Goal: Task Accomplishment & Management: Manage account settings

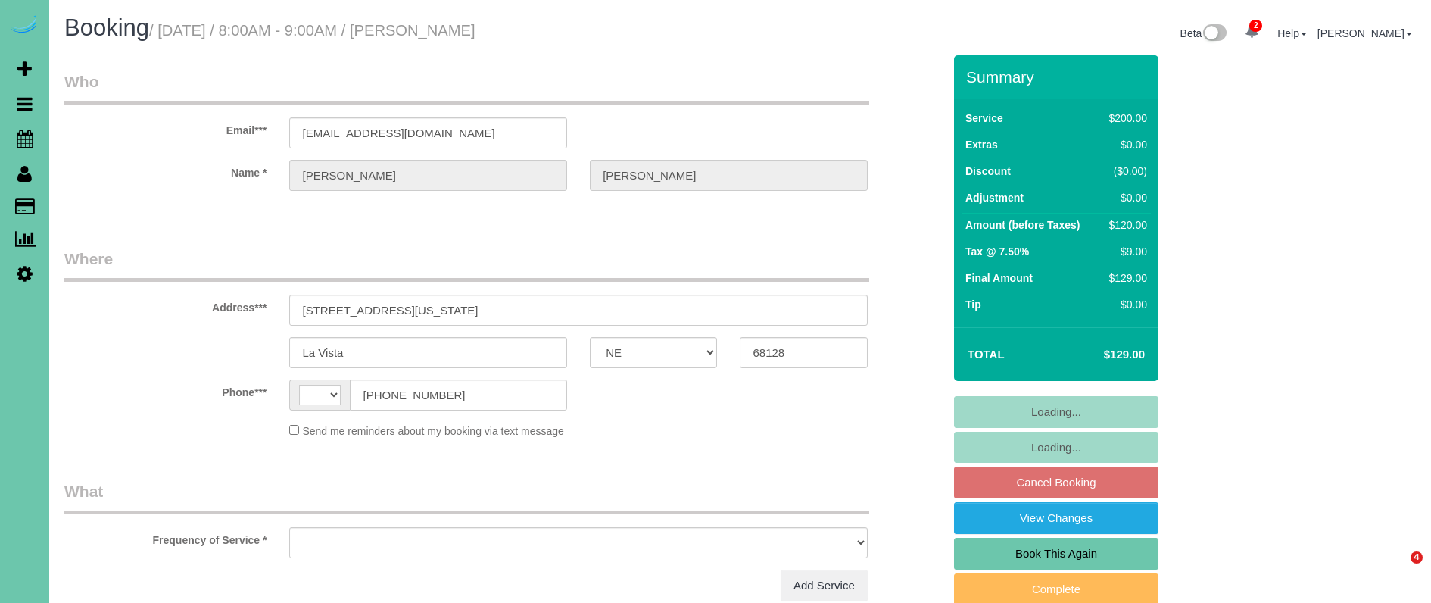
select select "NE"
select select "string:[GEOGRAPHIC_DATA]"
select select "object:837"
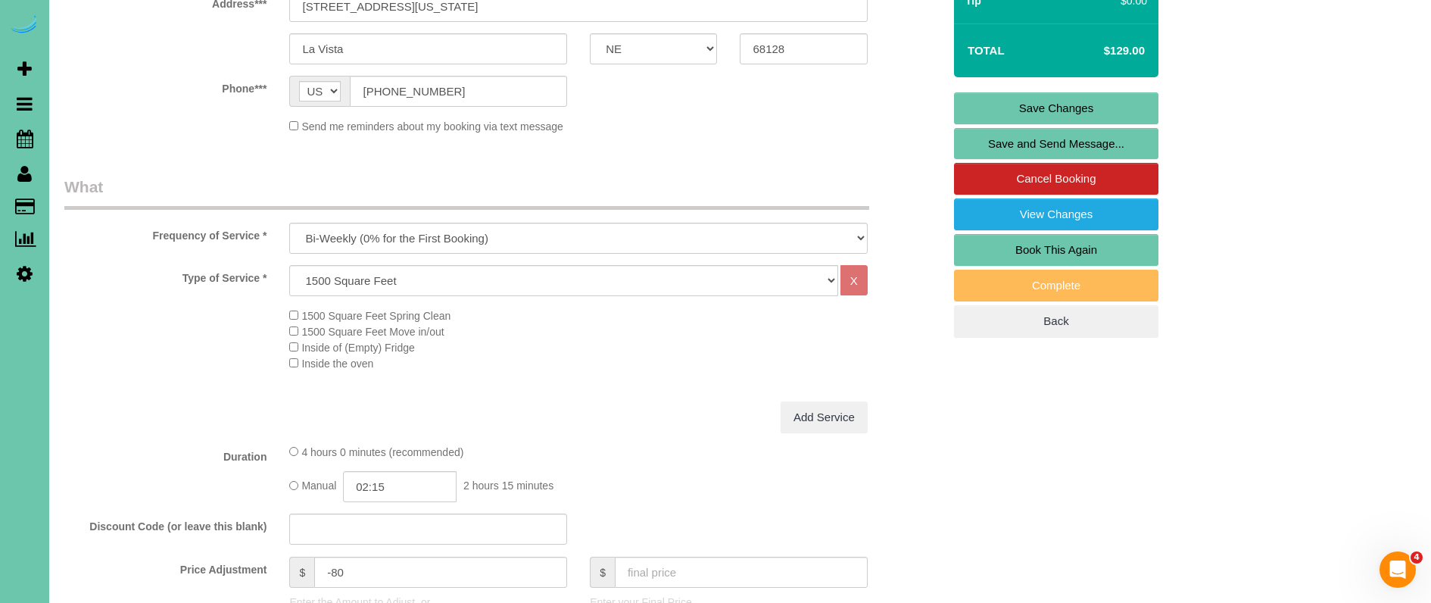
scroll to position [392, 0]
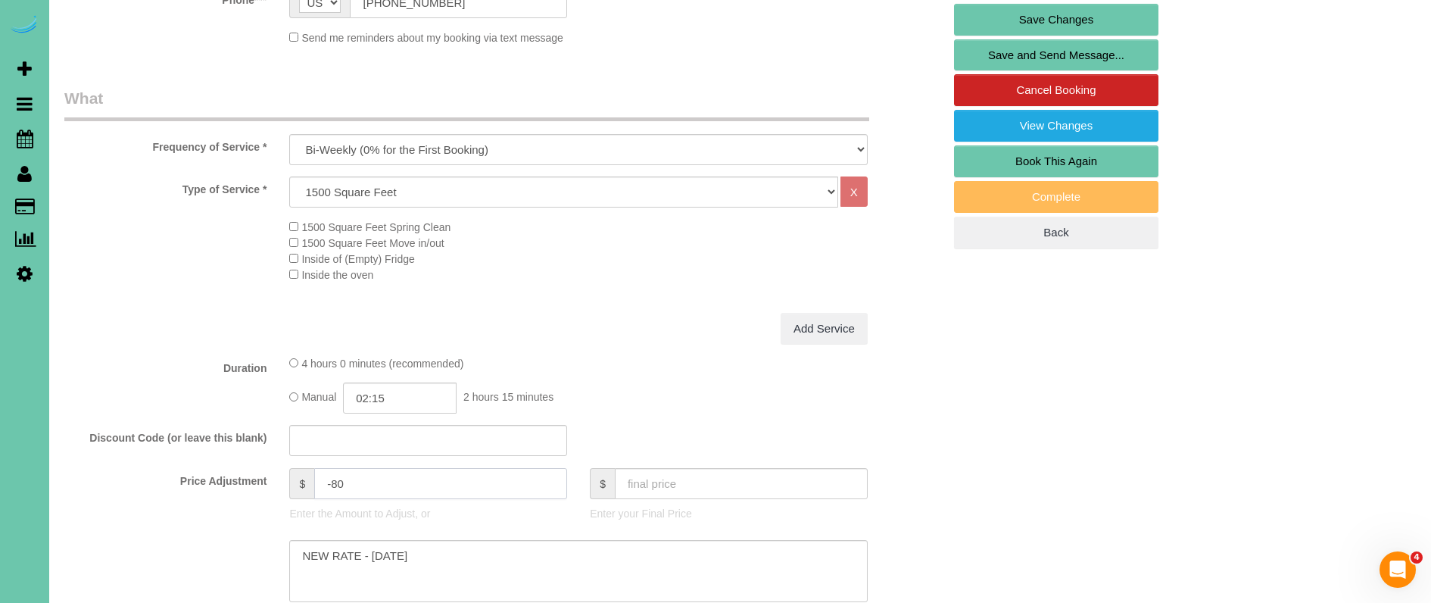
drag, startPoint x: 361, startPoint y: 484, endPoint x: 334, endPoint y: 483, distance: 27.3
click at [334, 483] on input "-80" at bounding box center [440, 483] width 253 height 31
type input "-67"
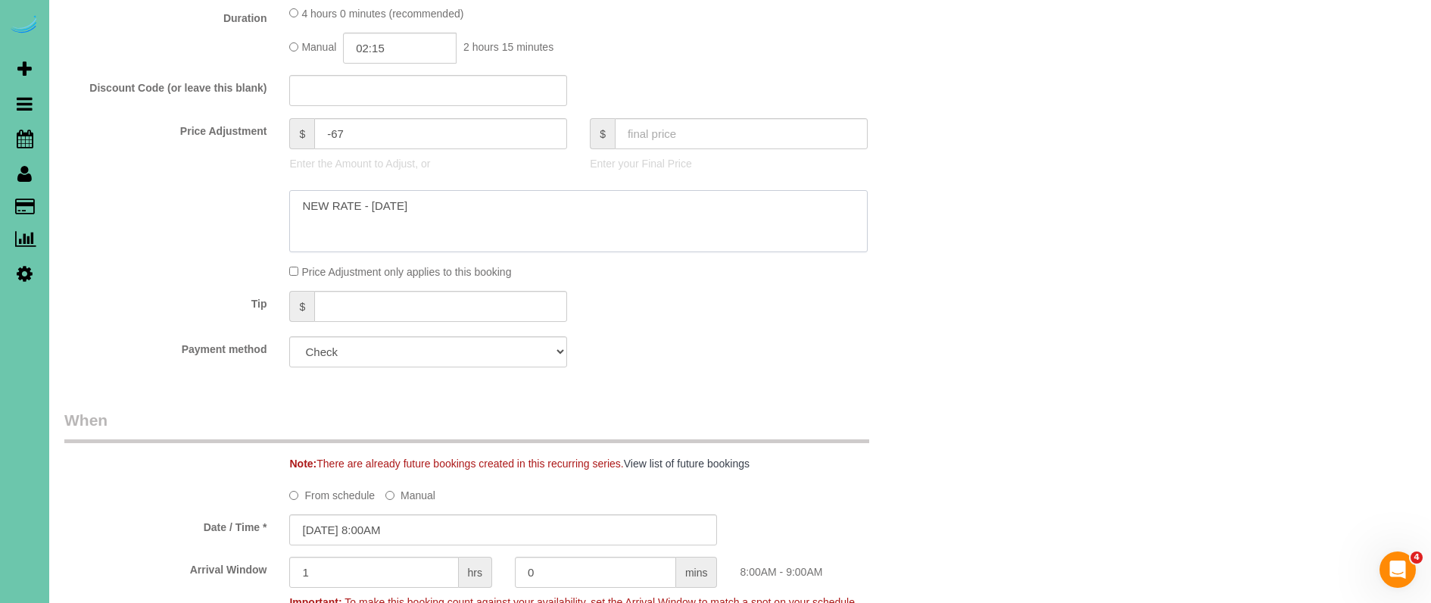
click at [441, 217] on textarea at bounding box center [578, 221] width 578 height 62
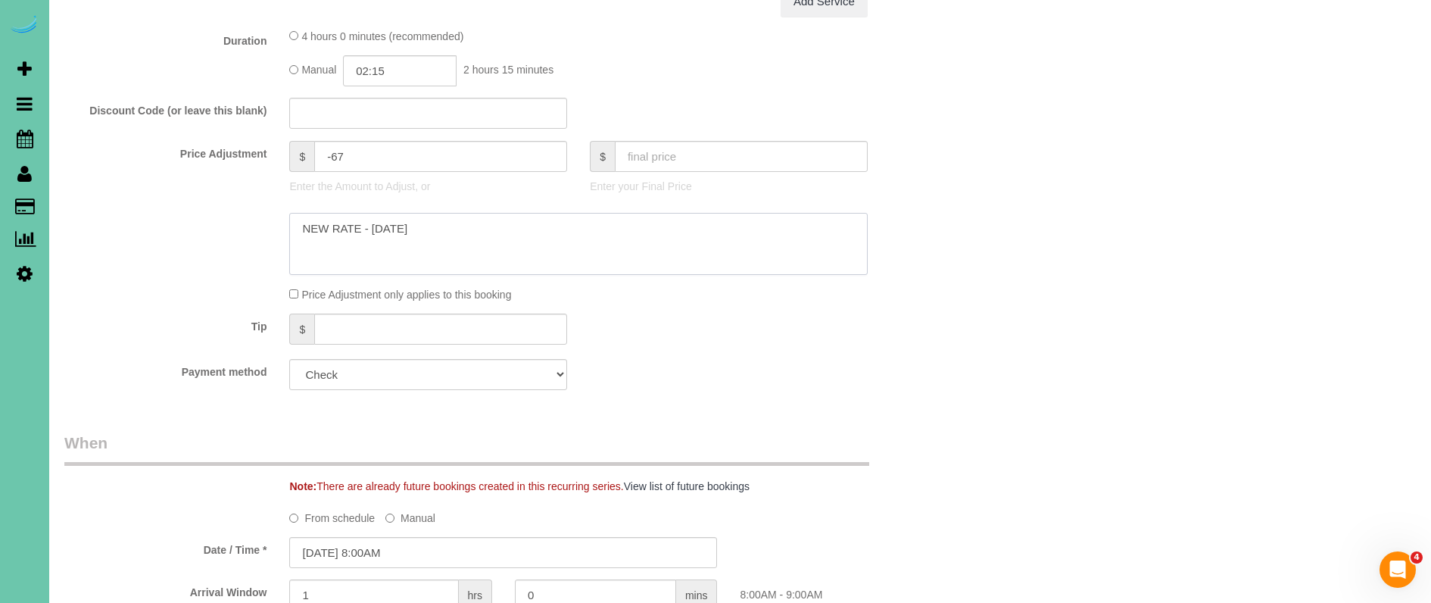
scroll to position [719, 0]
type textarea "NEW RATE - [DATE]; skipped last cleaning, added 15 min"
click at [404, 67] on input "02:15" at bounding box center [400, 71] width 114 height 31
type input "02:30"
drag, startPoint x: 389, startPoint y: 191, endPoint x: 301, endPoint y: 164, distance: 92.7
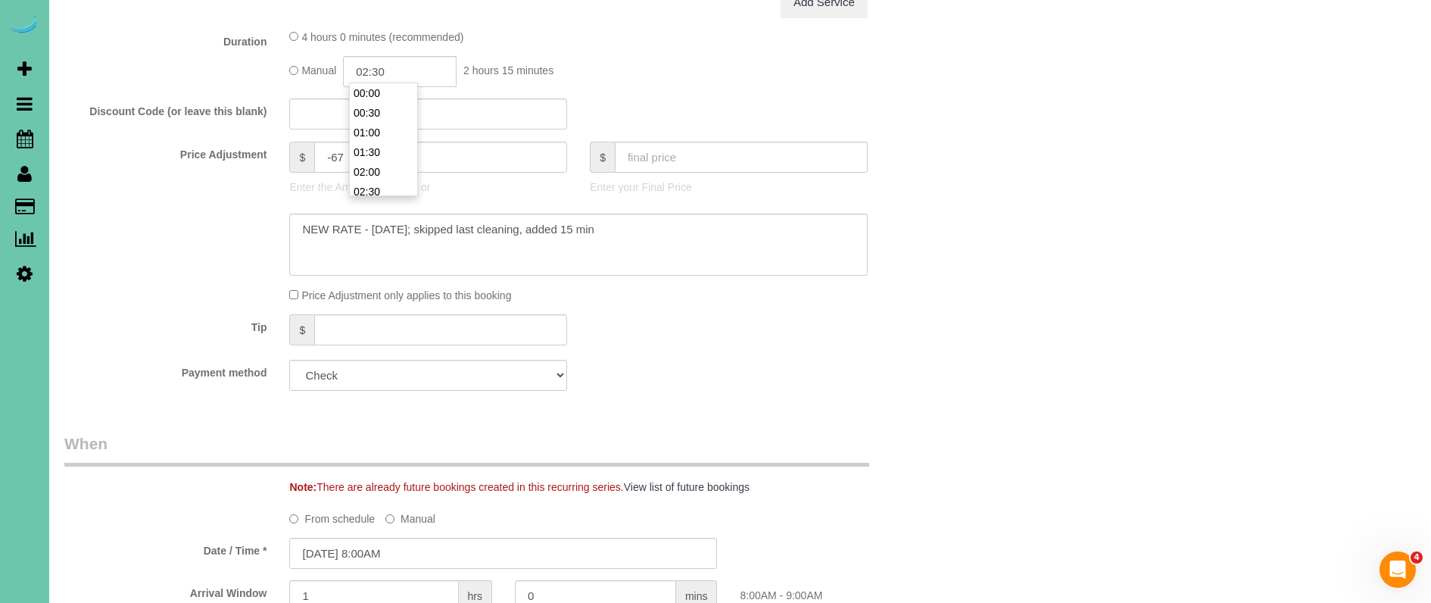
click at [388, 191] on li "02:30" at bounding box center [383, 192] width 67 height 20
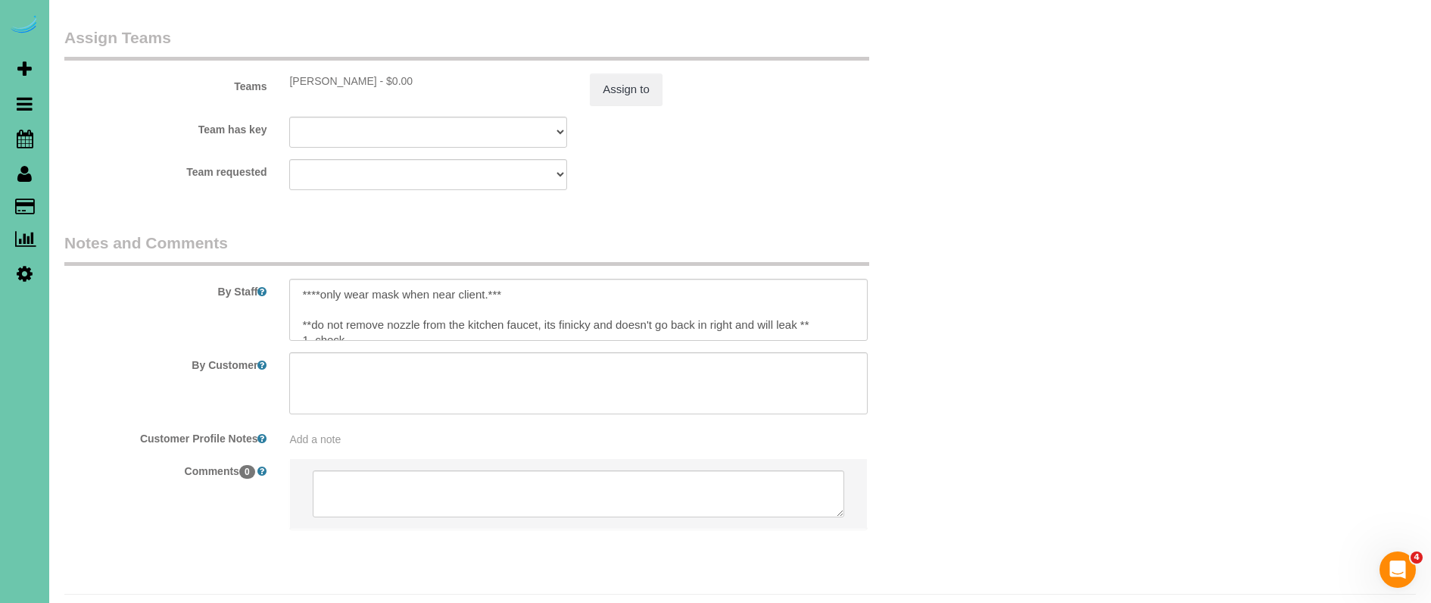
scroll to position [1665, 0]
click at [296, 279] on textarea at bounding box center [578, 310] width 578 height 62
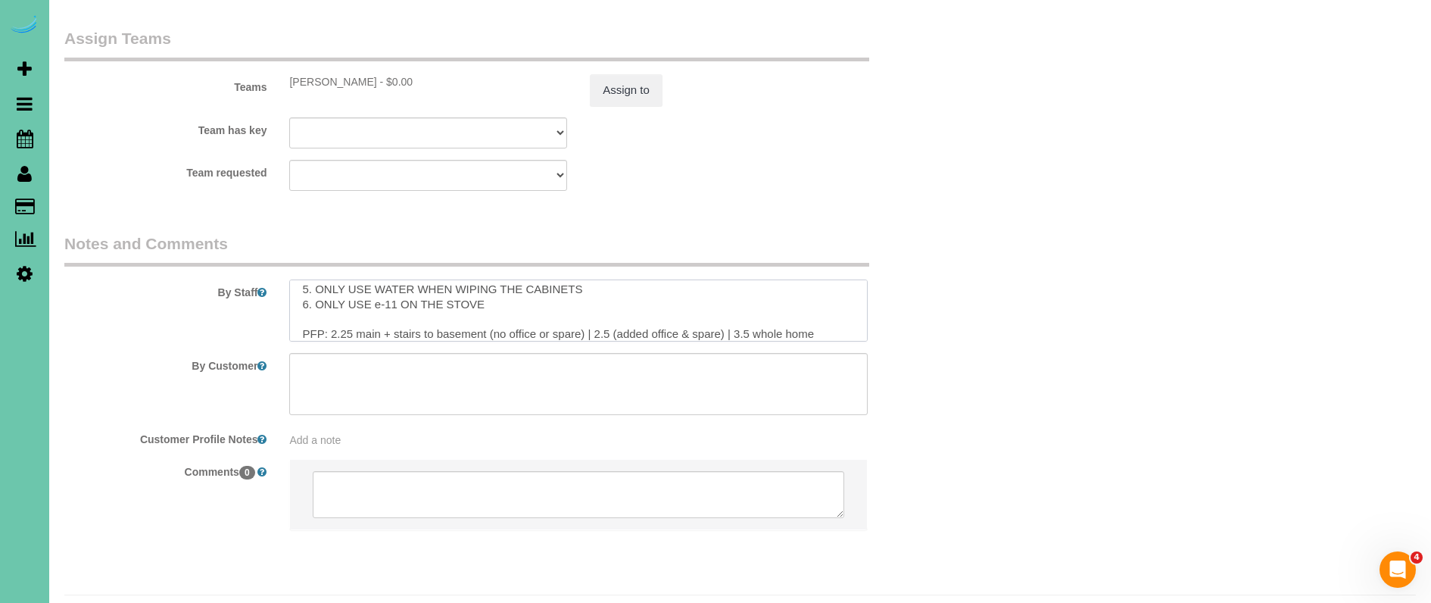
scroll to position [142, 0]
click at [345, 294] on textarea at bounding box center [578, 310] width 578 height 62
type textarea "skipped last cleaning, added extra time ****only wear mask when near client.***…"
click at [645, 74] on button "Assign to" at bounding box center [626, 90] width 73 height 32
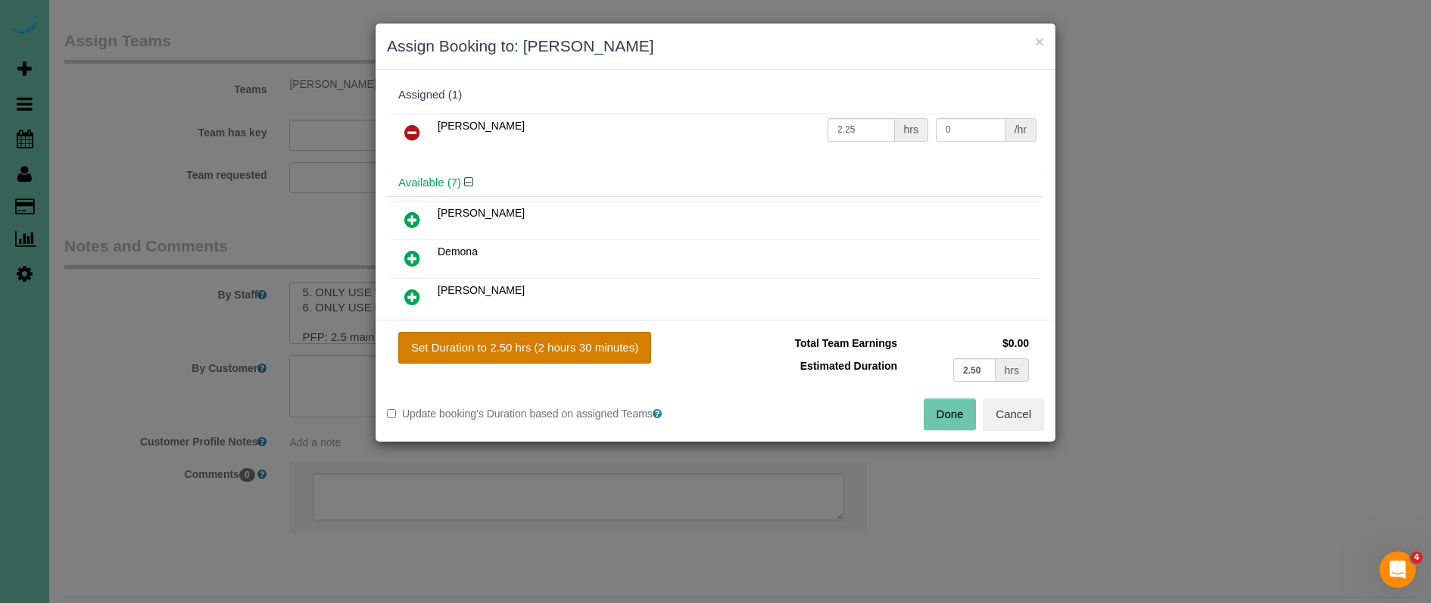
click at [578, 339] on button "Set Duration to 2.50 hrs (2 hours 30 minutes)" at bounding box center [524, 348] width 253 height 32
type input "2.50"
click at [961, 420] on button "Done" at bounding box center [950, 414] width 53 height 32
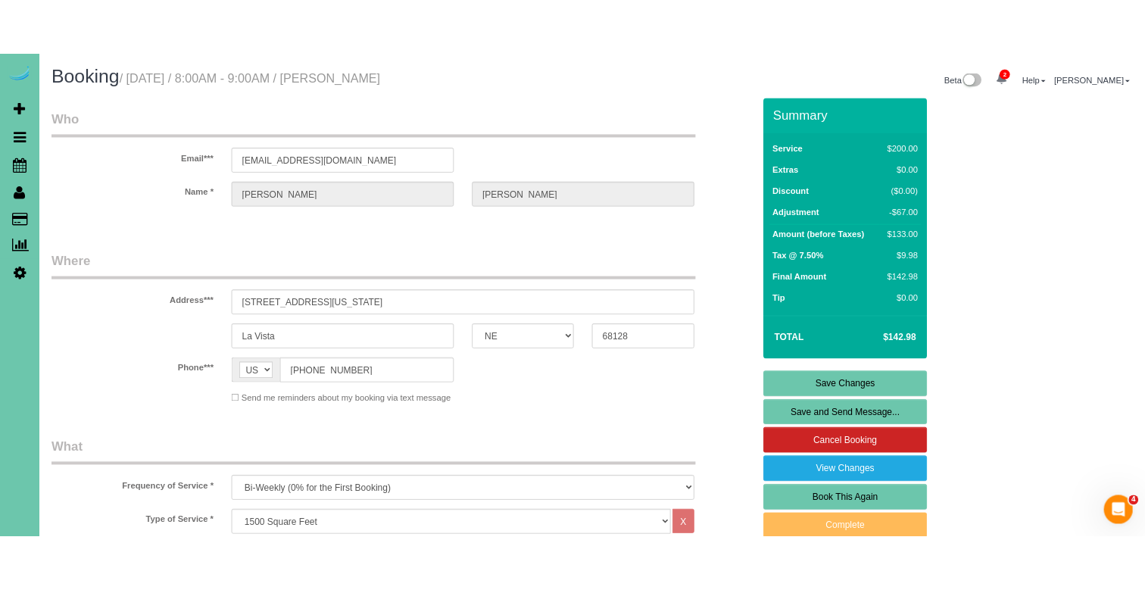
scroll to position [0, 0]
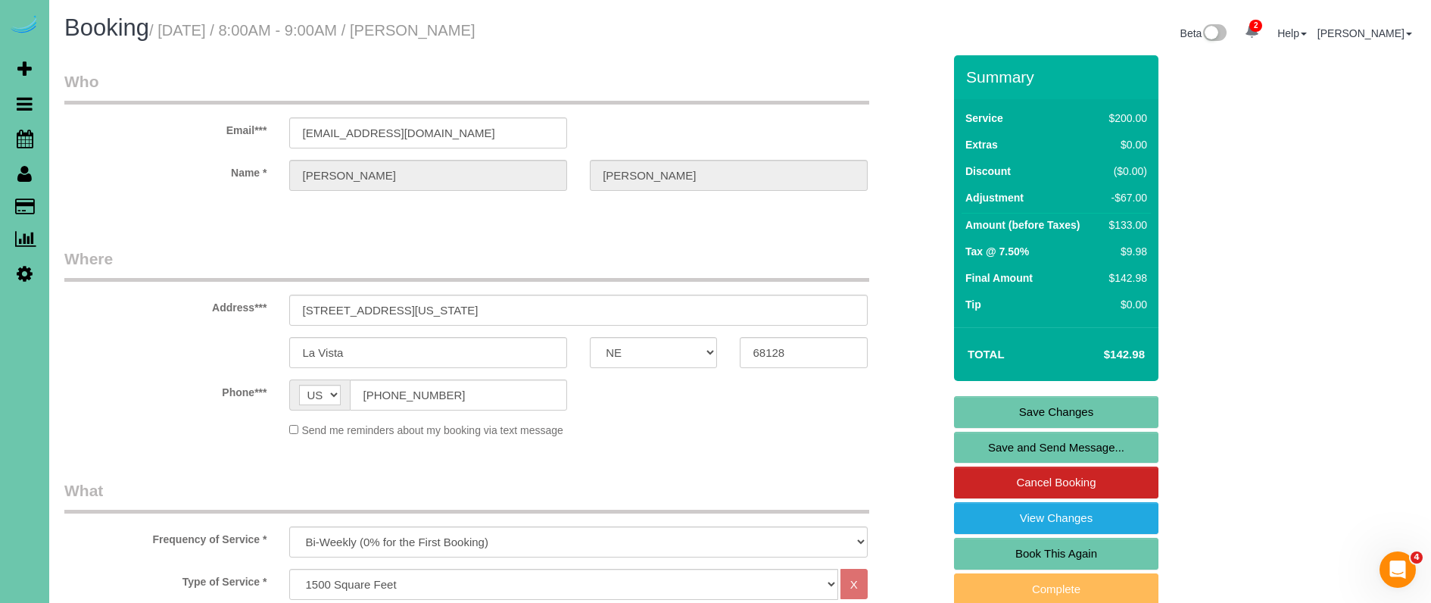
click at [1005, 407] on link "Save Changes" at bounding box center [1056, 412] width 204 height 32
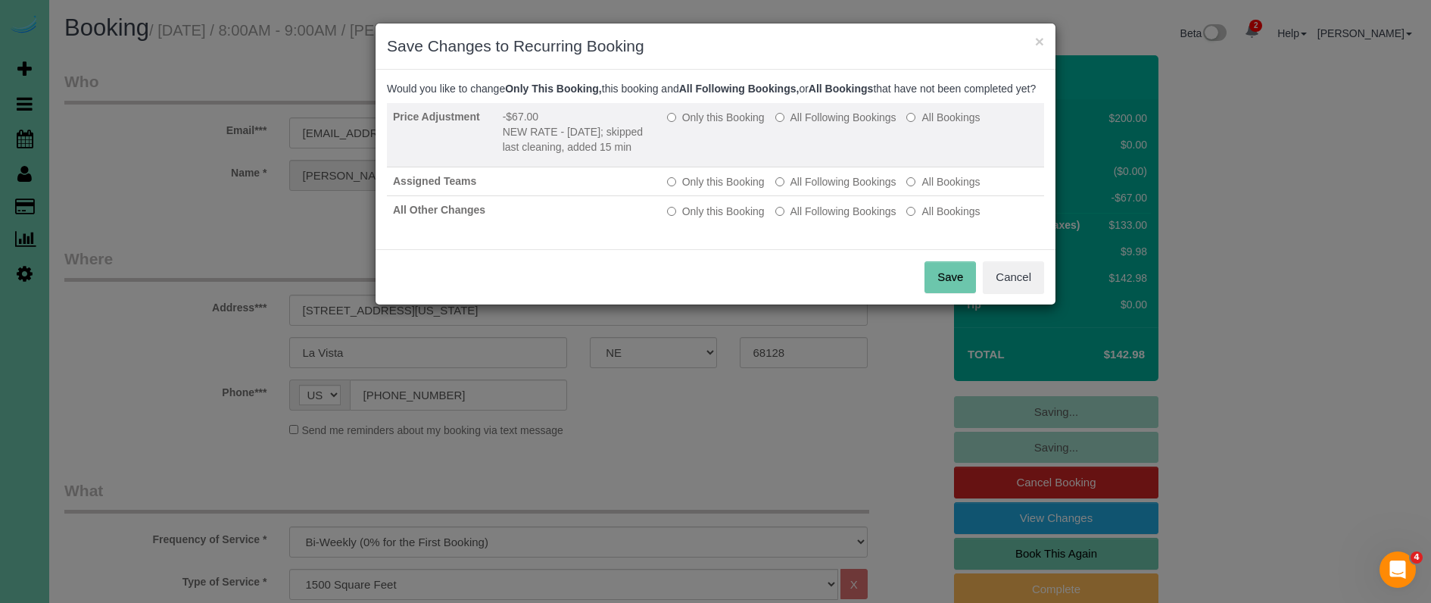
drag, startPoint x: 696, startPoint y: 126, endPoint x: 825, endPoint y: 176, distance: 138.5
click at [697, 125] on label "Only this Booking" at bounding box center [716, 117] width 98 height 15
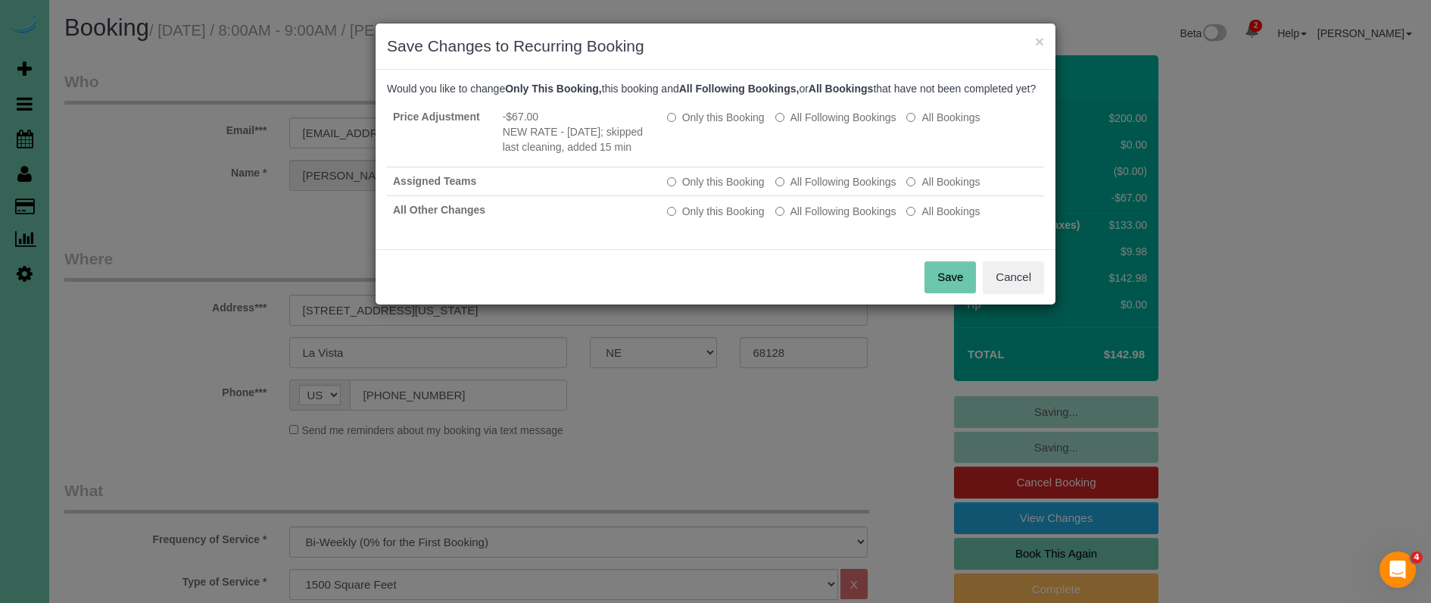
click at [947, 292] on button "Save" at bounding box center [950, 277] width 51 height 32
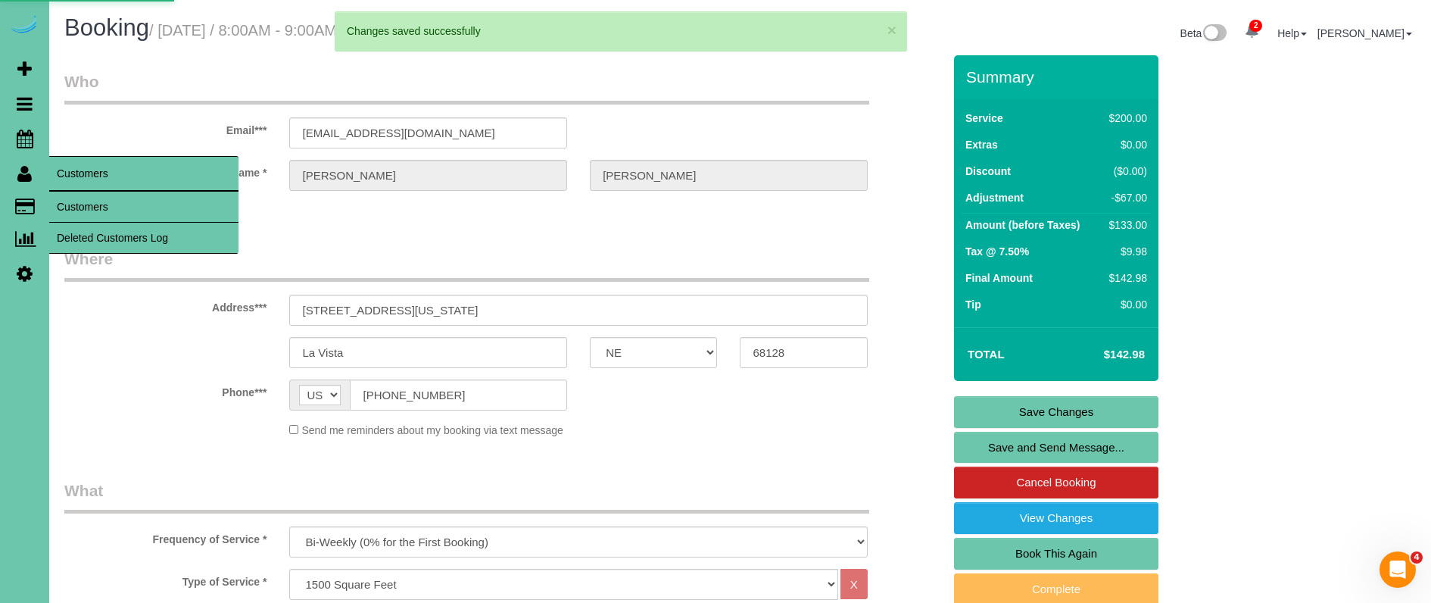
click at [74, 204] on link "Customers" at bounding box center [143, 207] width 189 height 30
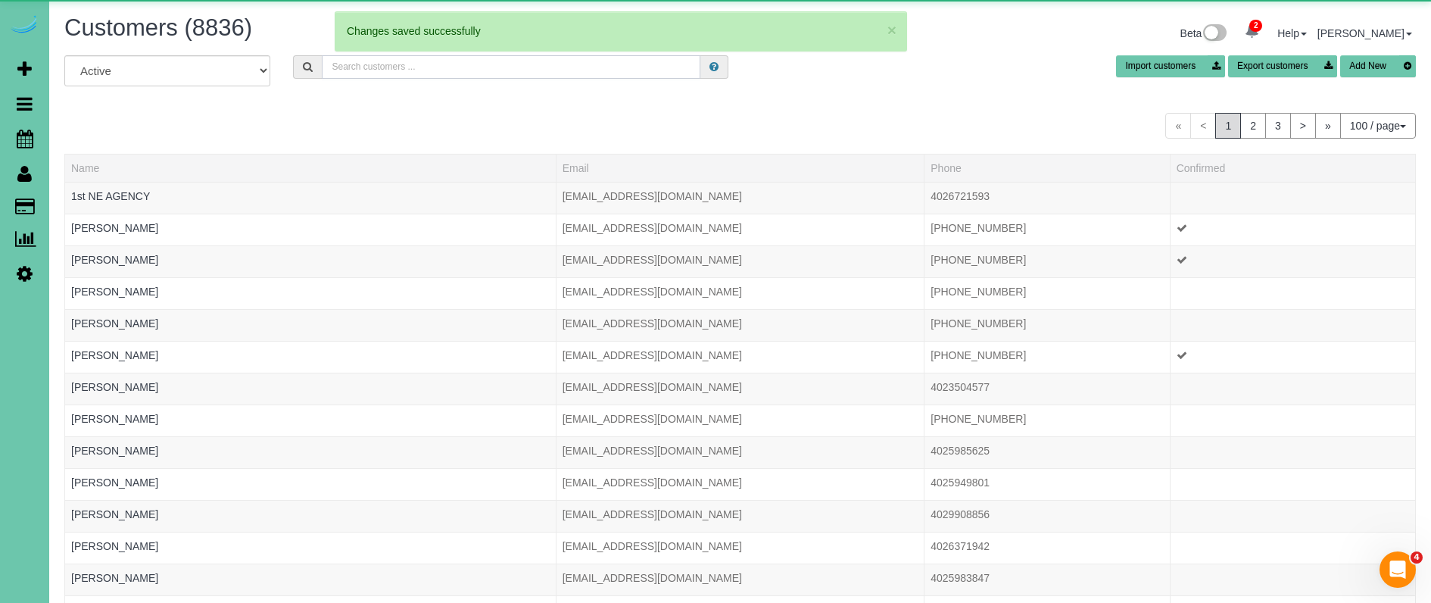
click at [363, 68] on input "text" at bounding box center [511, 66] width 379 height 23
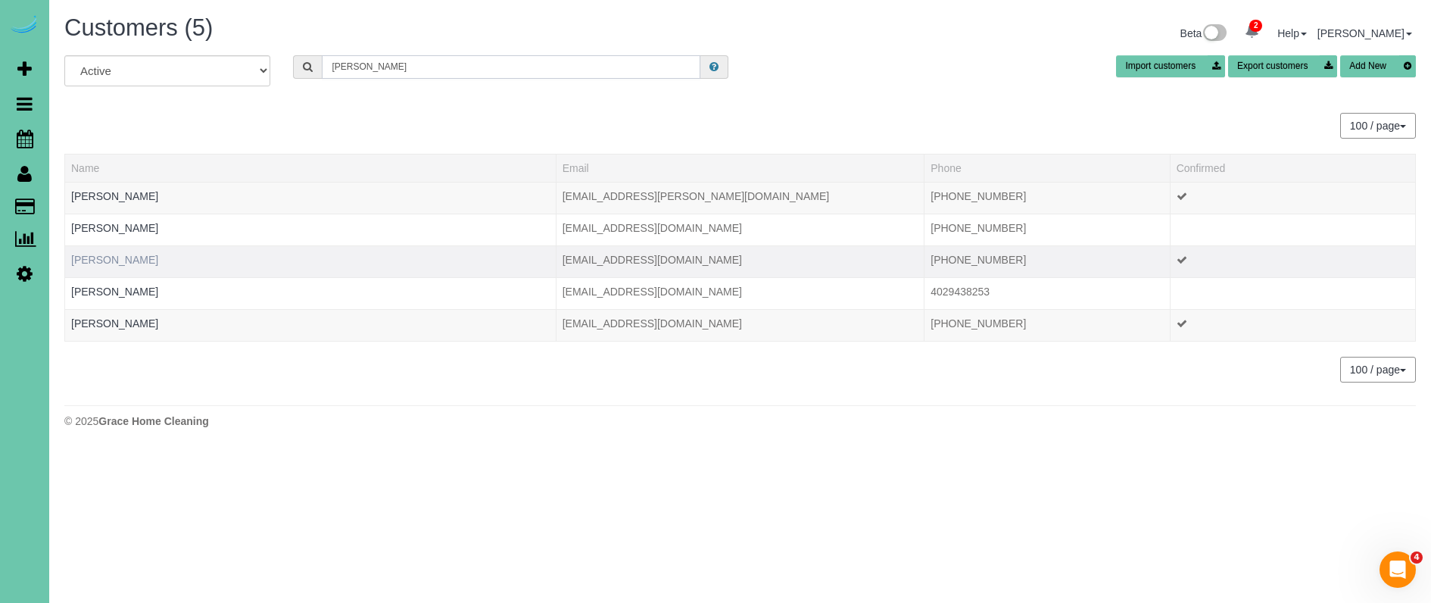
type input "[PERSON_NAME]"
click at [105, 262] on link "[PERSON_NAME]" at bounding box center [114, 260] width 87 height 12
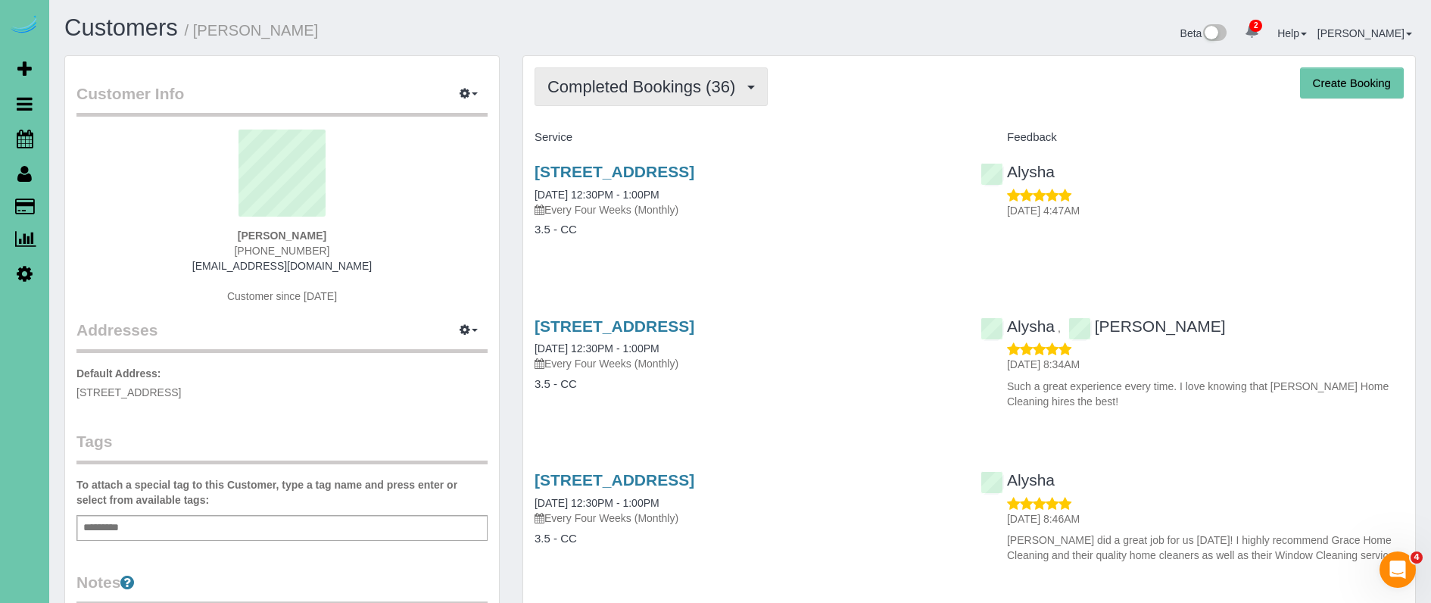
drag, startPoint x: 682, startPoint y: 83, endPoint x: 675, endPoint y: 89, distance: 9.1
click at [682, 83] on span "Completed Bookings (36)" at bounding box center [645, 86] width 195 height 19
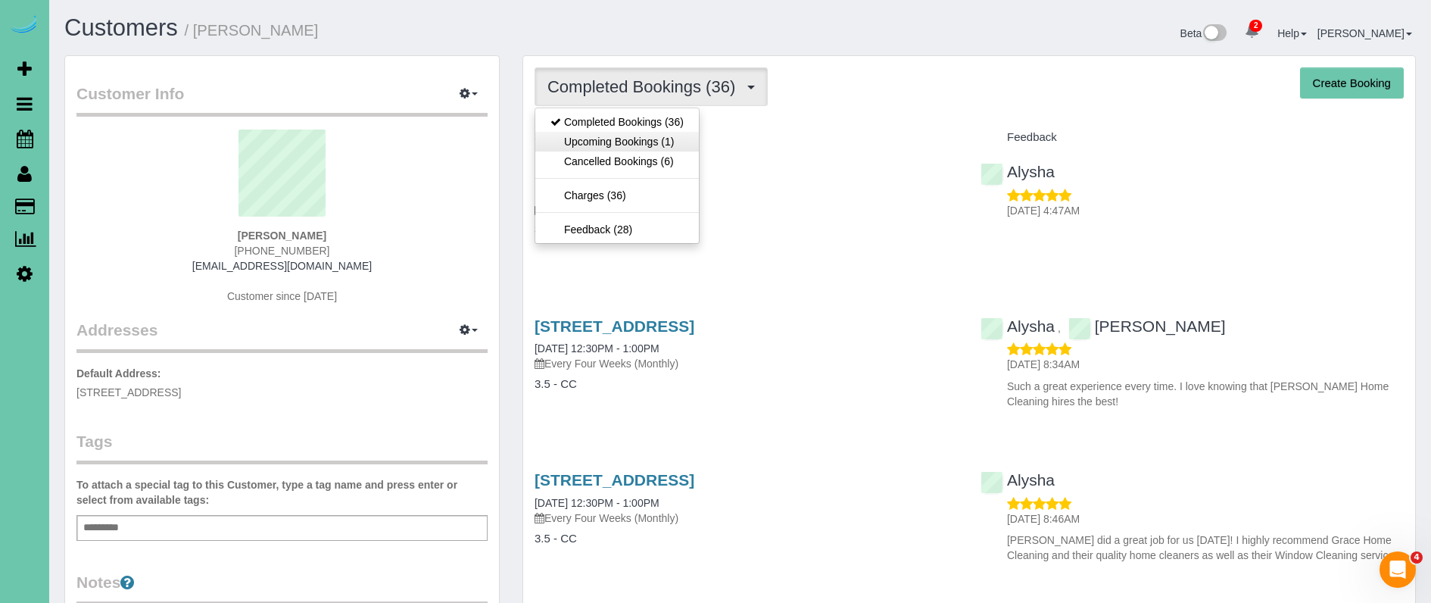
click at [650, 148] on link "Upcoming Bookings (1)" at bounding box center [617, 142] width 164 height 20
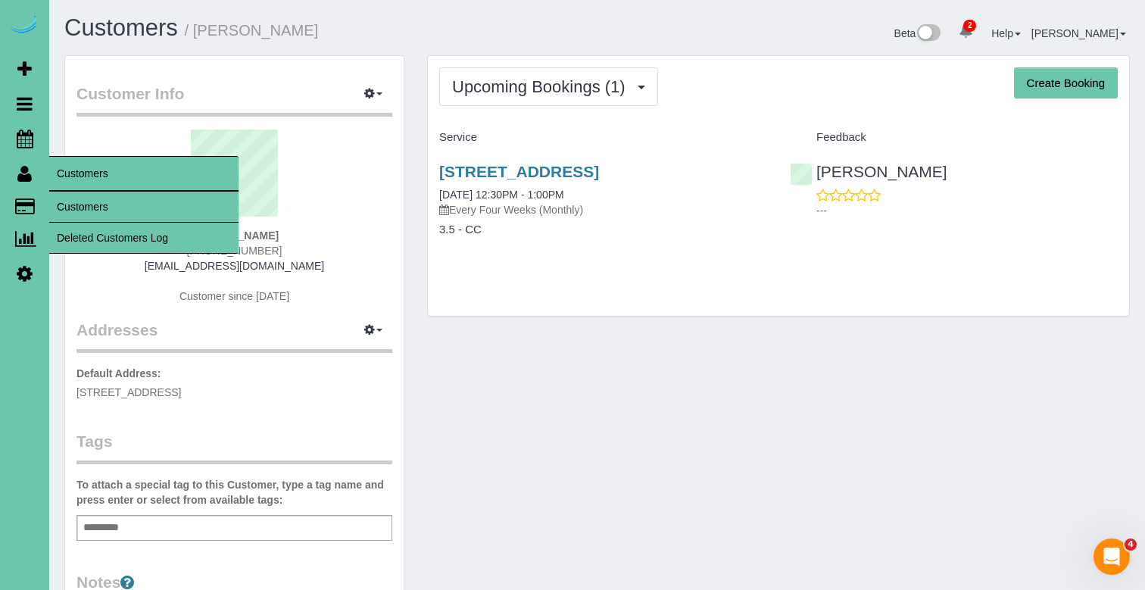
click at [97, 211] on link "Customers" at bounding box center [143, 207] width 189 height 30
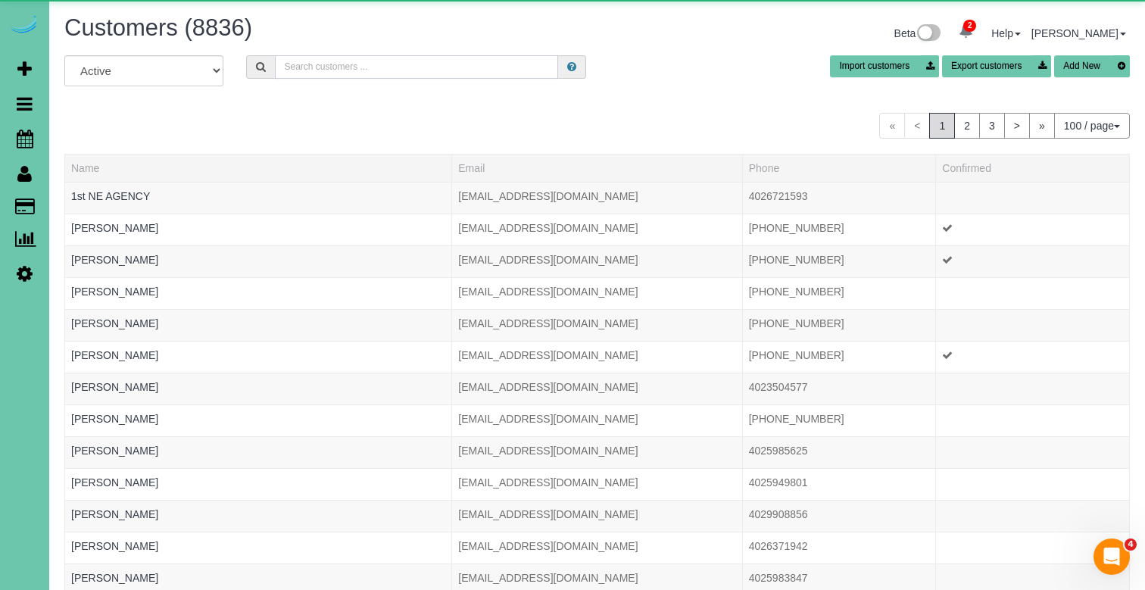
click at [398, 76] on input "text" at bounding box center [416, 66] width 283 height 23
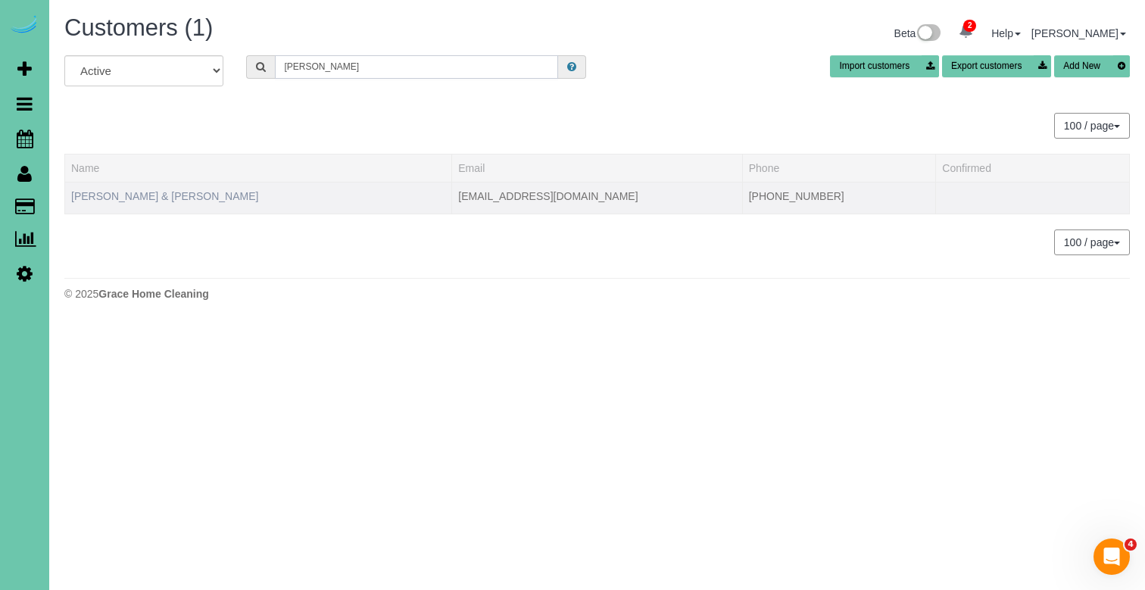
type input "[PERSON_NAME]"
click at [173, 195] on link "[PERSON_NAME] & [PERSON_NAME]" at bounding box center [164, 196] width 187 height 12
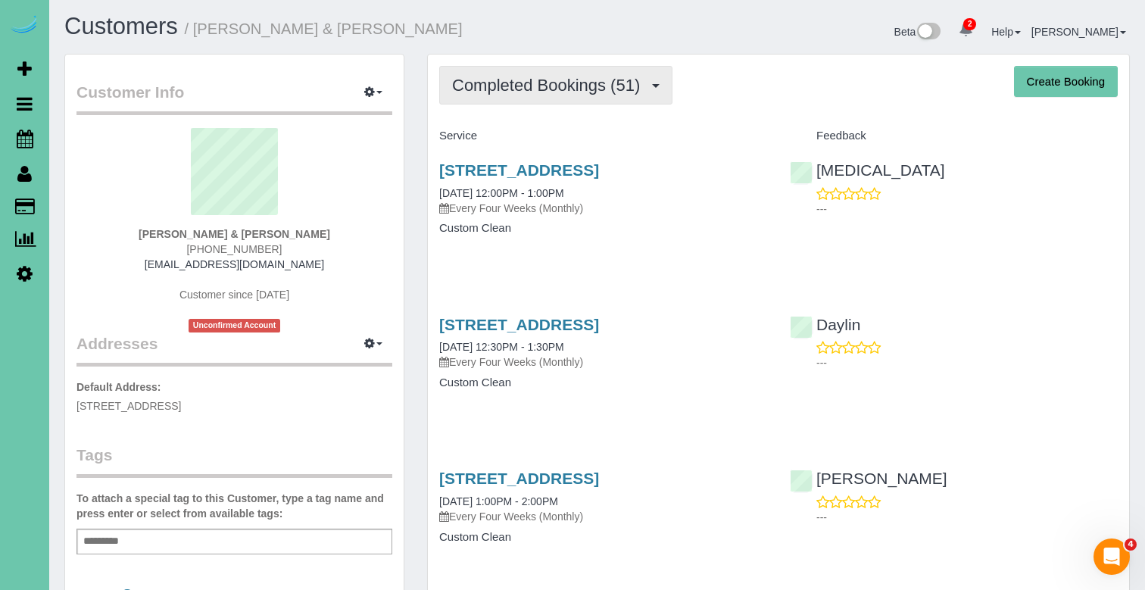
click at [548, 83] on span "Completed Bookings (51)" at bounding box center [549, 85] width 195 height 19
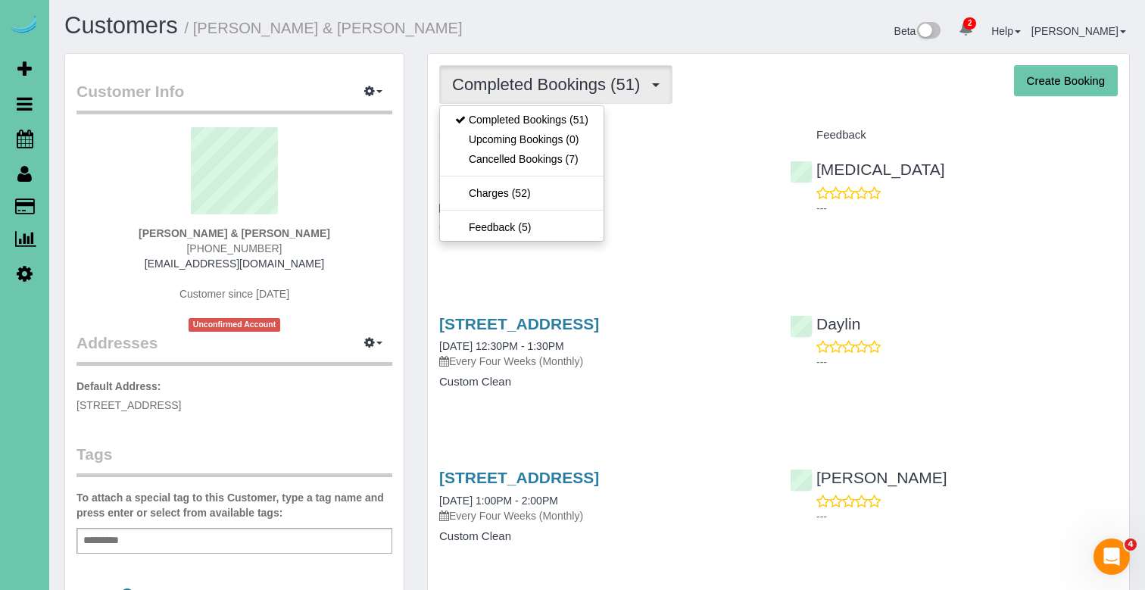
scroll to position [5, 0]
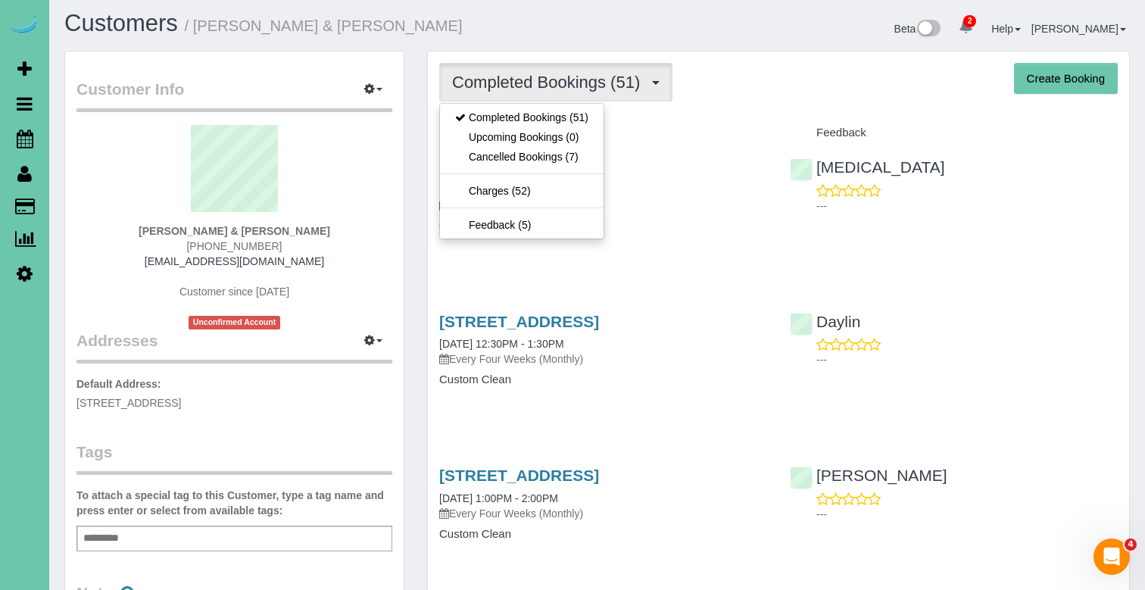
drag, startPoint x: 579, startPoint y: 136, endPoint x: 841, endPoint y: 99, distance: 263.9
click at [584, 136] on link "Upcoming Bookings (0)" at bounding box center [522, 137] width 164 height 20
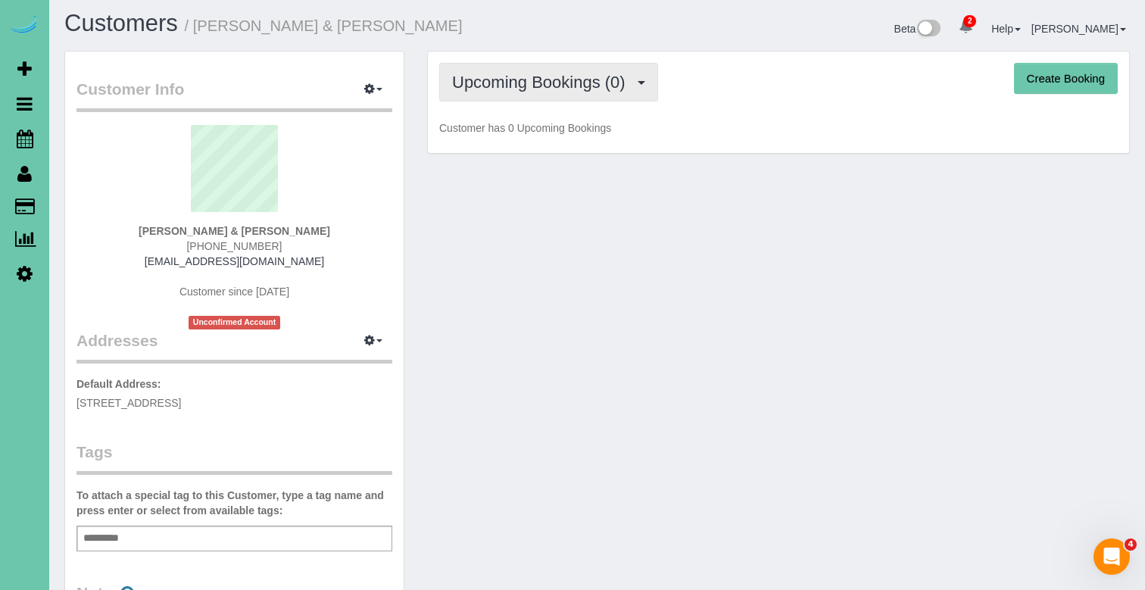
click at [616, 76] on span "Upcoming Bookings (0)" at bounding box center [542, 82] width 181 height 19
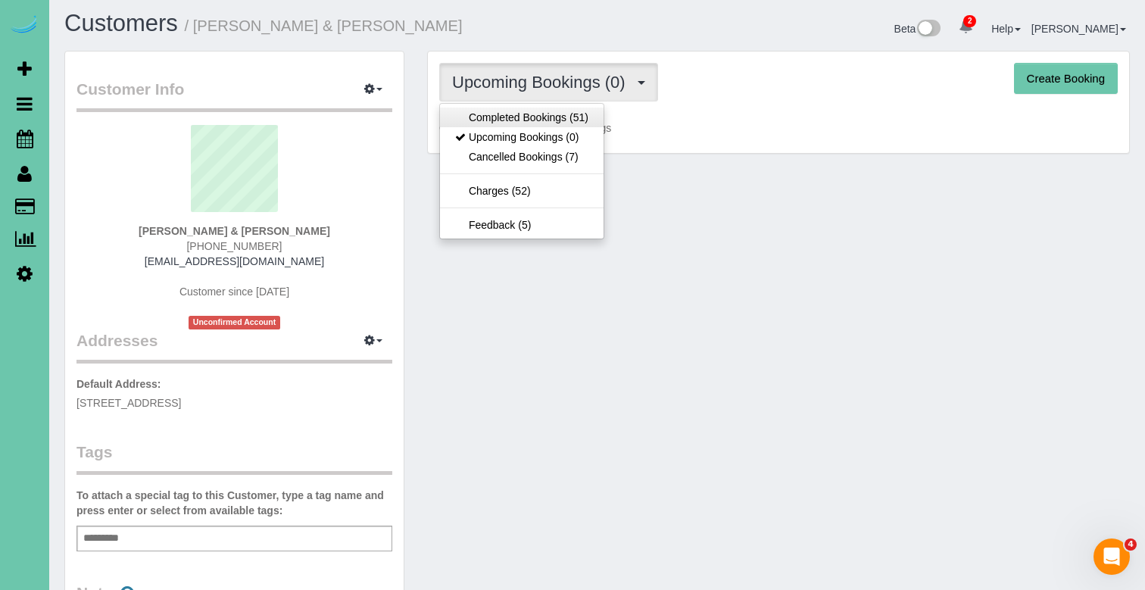
click at [589, 108] on link "Completed Bookings (51)" at bounding box center [522, 118] width 164 height 20
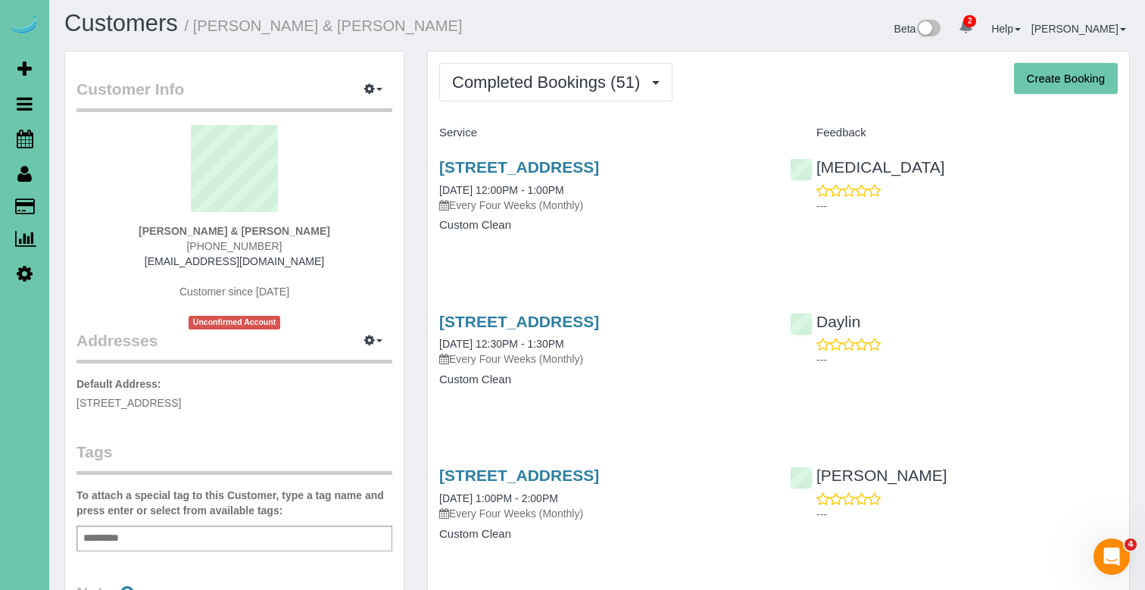
drag, startPoint x: 620, startPoint y: 7, endPoint x: 1136, endPoint y: 49, distance: 517.5
click at [1136, 49] on div "Beta 2 Your Notifications You have 0 alerts × You have 2 to charge for [DATE] ×…" at bounding box center [869, 31] width 544 height 40
